Goal: Task Accomplishment & Management: Use online tool/utility

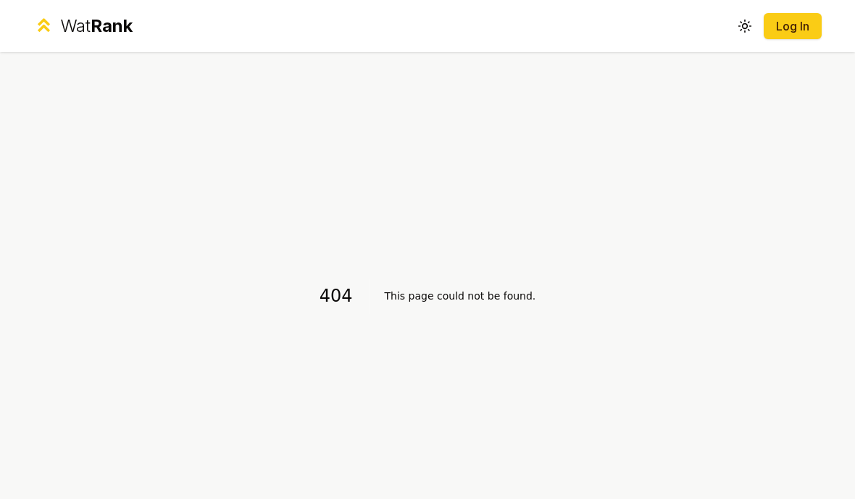
scroll to position [23, 0]
click at [96, 25] on span "Rank" at bounding box center [112, 25] width 42 height 21
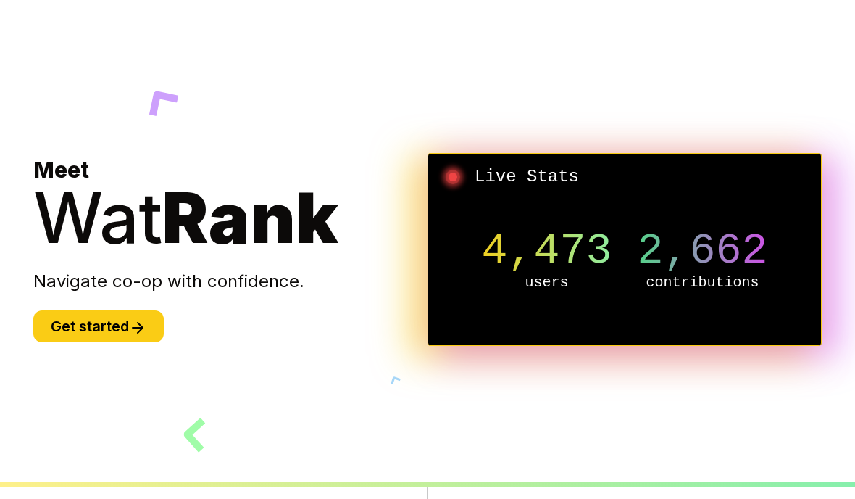
click at [143, 333] on icon at bounding box center [140, 328] width 5 height 10
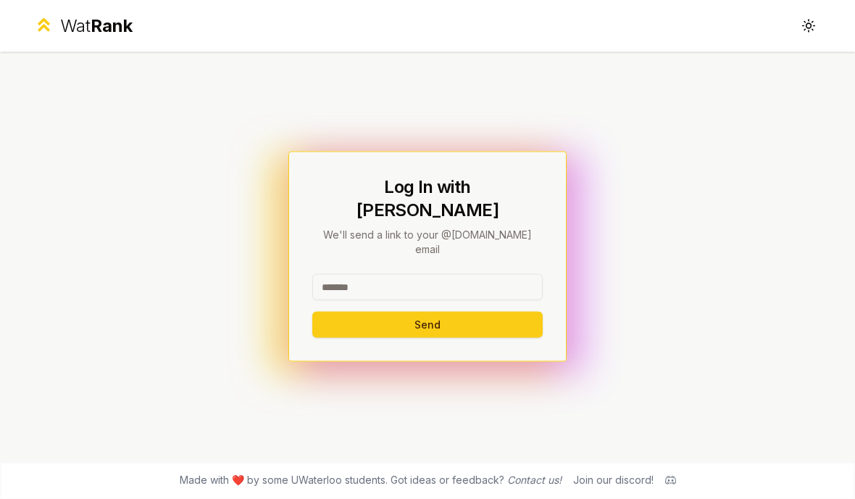
scroll to position [61, 0]
click at [412, 274] on input at bounding box center [427, 287] width 231 height 26
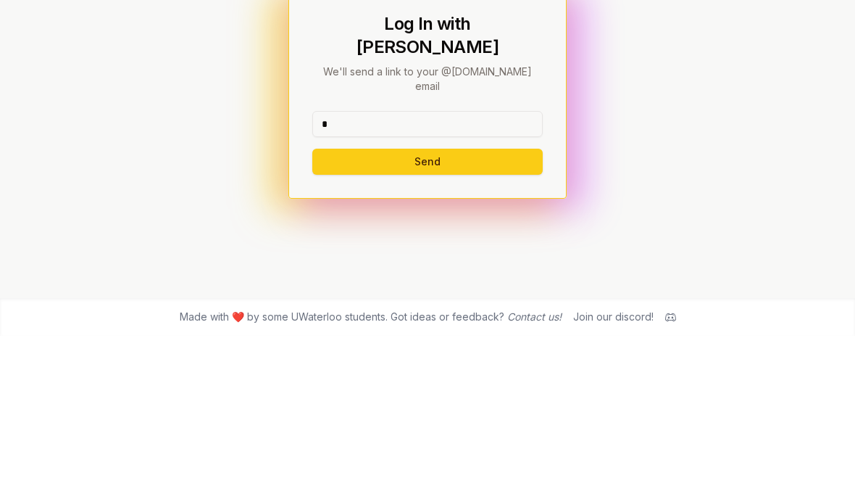
type input "*"
click at [427, 312] on button "Send" at bounding box center [427, 325] width 231 height 26
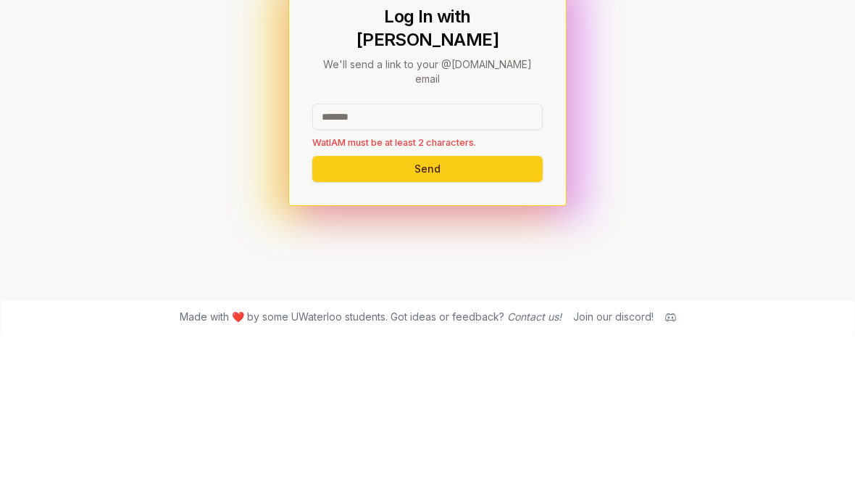
type input "*"
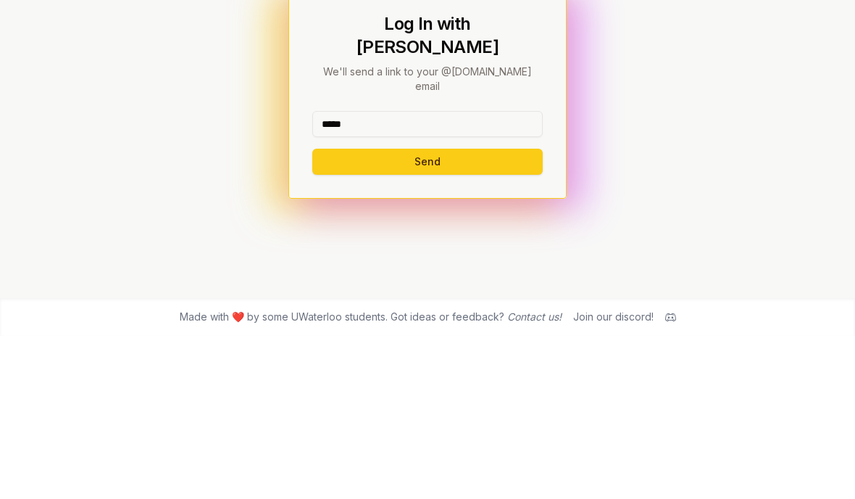
type input "*****"
click at [470, 312] on button "Send" at bounding box center [427, 325] width 231 height 26
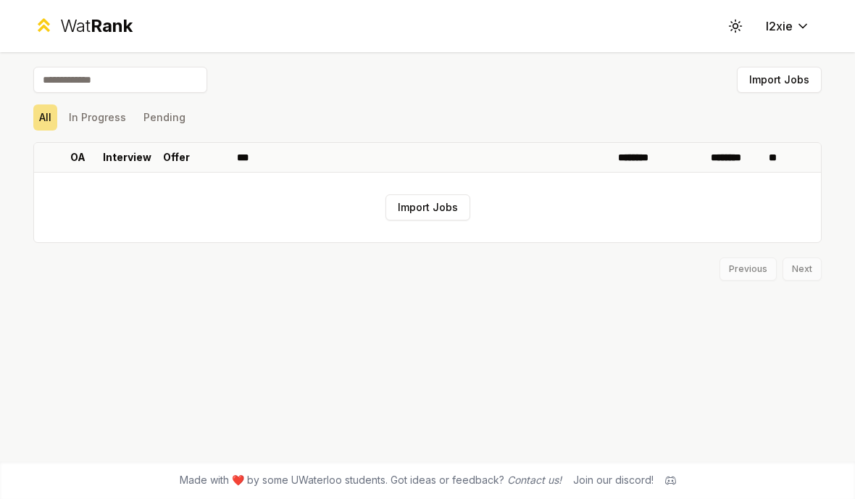
click at [456, 210] on button "Import Jobs" at bounding box center [428, 207] width 85 height 26
